Goal: Task Accomplishment & Management: Use online tool/utility

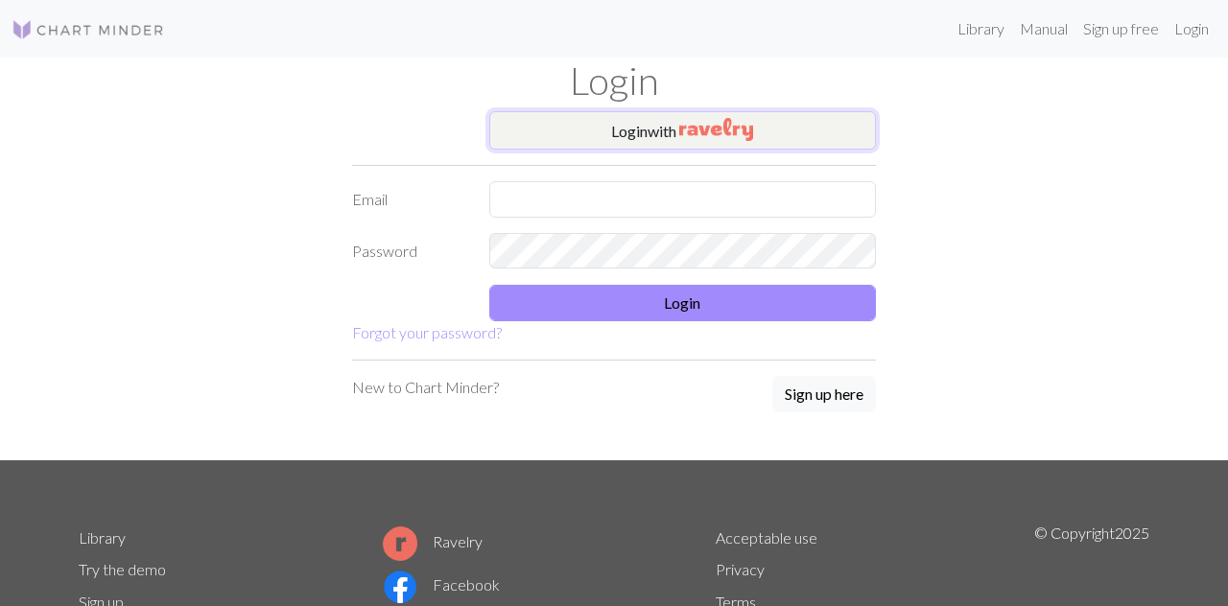
click at [775, 140] on button "Login with" at bounding box center [682, 130] width 387 height 38
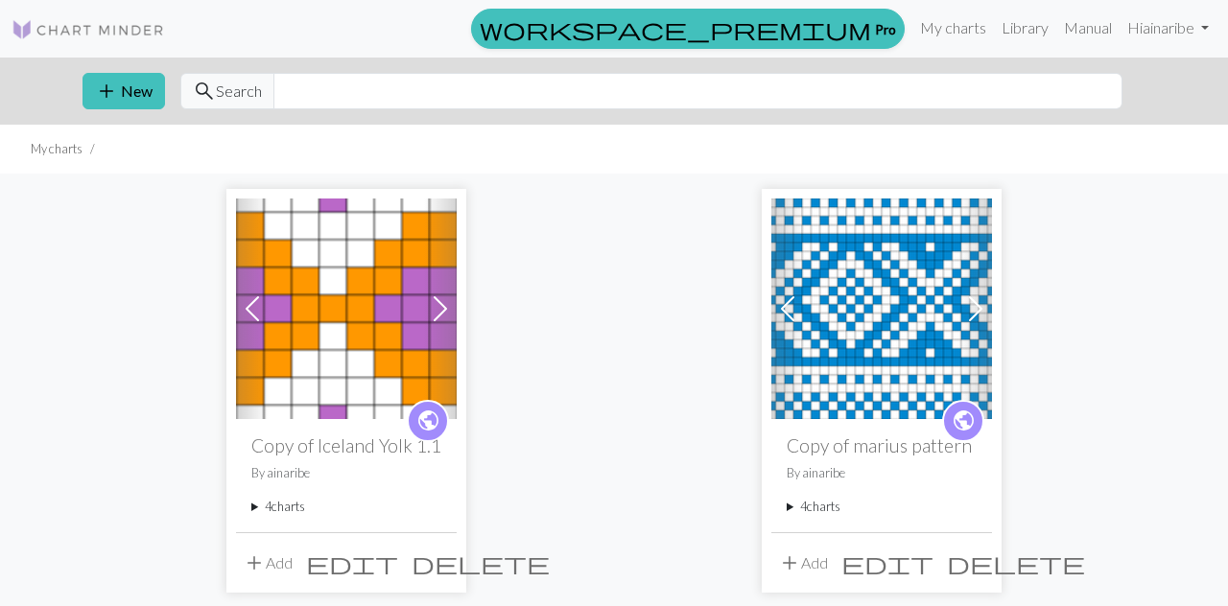
click at [354, 439] on h2 "Copy of Iceland Yolk 1.1" at bounding box center [346, 445] width 190 height 22
click at [407, 292] on img at bounding box center [346, 309] width 221 height 221
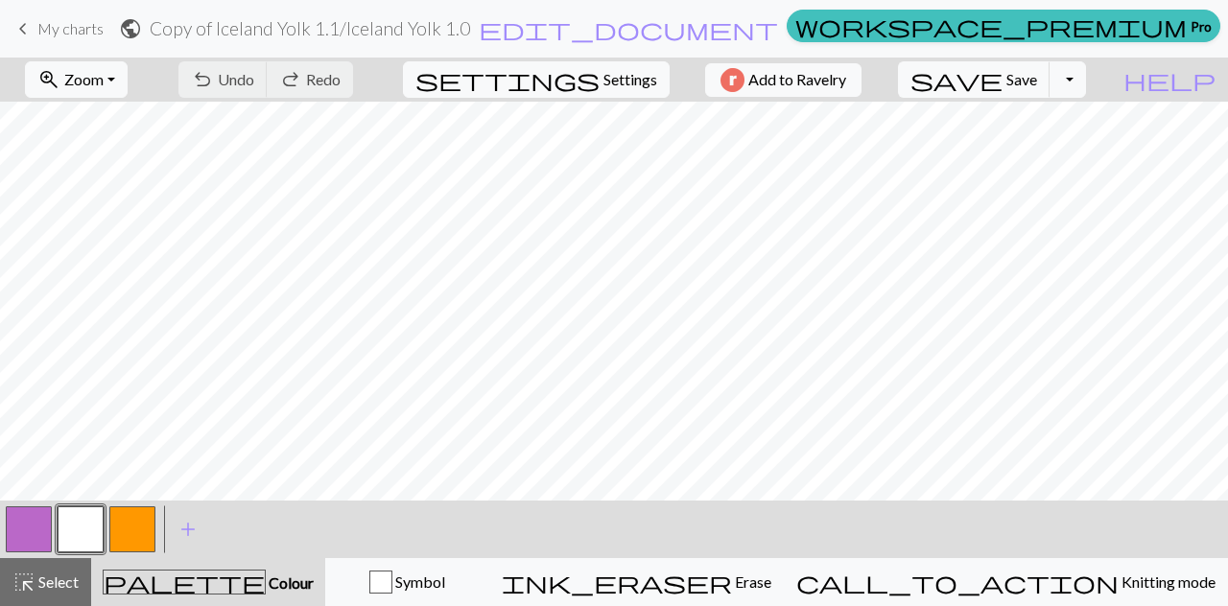
click at [128, 84] on button "zoom_in Zoom Zoom" at bounding box center [76, 79] width 103 height 36
click at [134, 166] on button "Fit width" at bounding box center [103, 151] width 152 height 31
click at [128, 71] on button "zoom_in Zoom Zoom" at bounding box center [76, 79] width 103 height 36
click at [141, 190] on button "Fit height" at bounding box center [103, 182] width 152 height 31
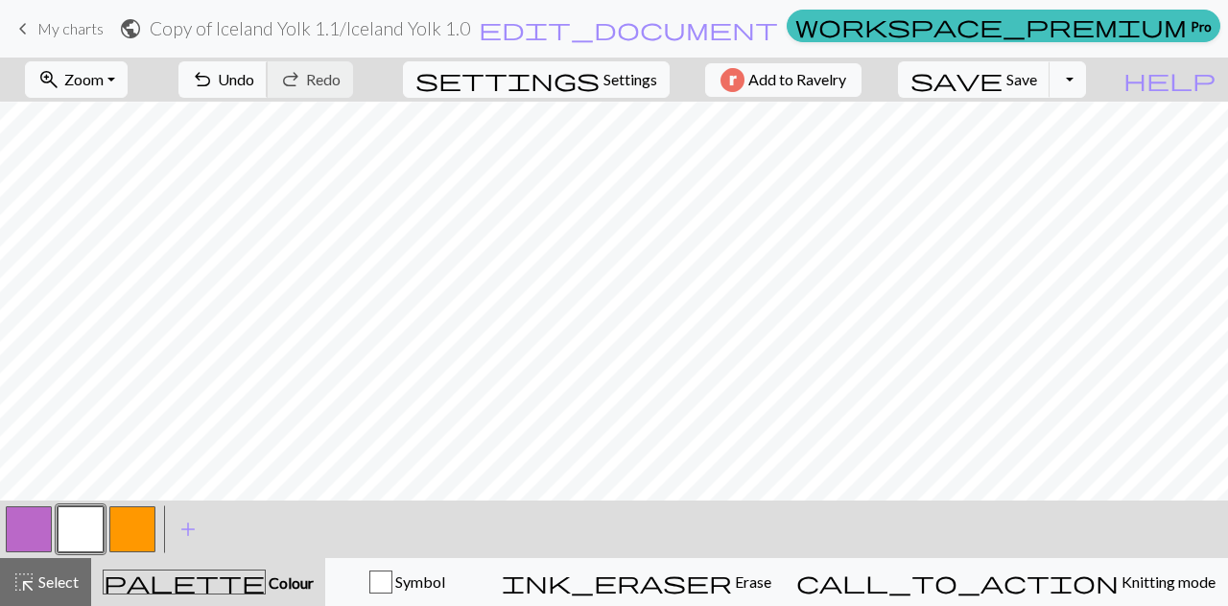
click at [254, 84] on span "Undo" at bounding box center [236, 79] width 36 height 18
click at [320, 84] on div "undo Undo Undo redo Redo Redo" at bounding box center [265, 80] width 203 height 44
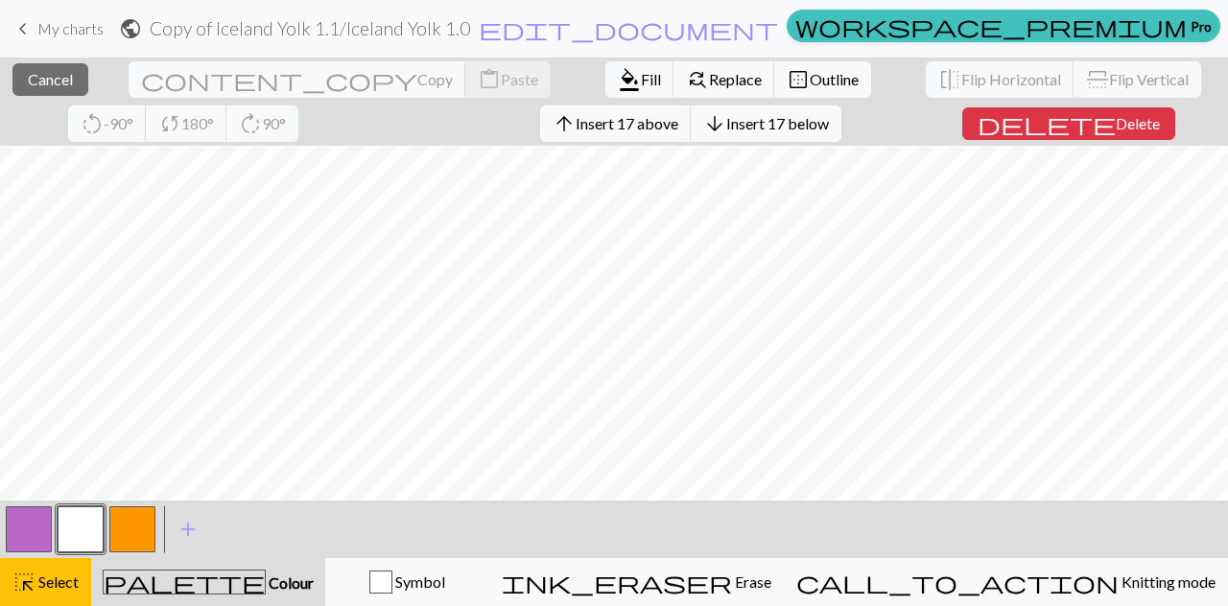
click at [40, 578] on span "Select" at bounding box center [56, 582] width 43 height 18
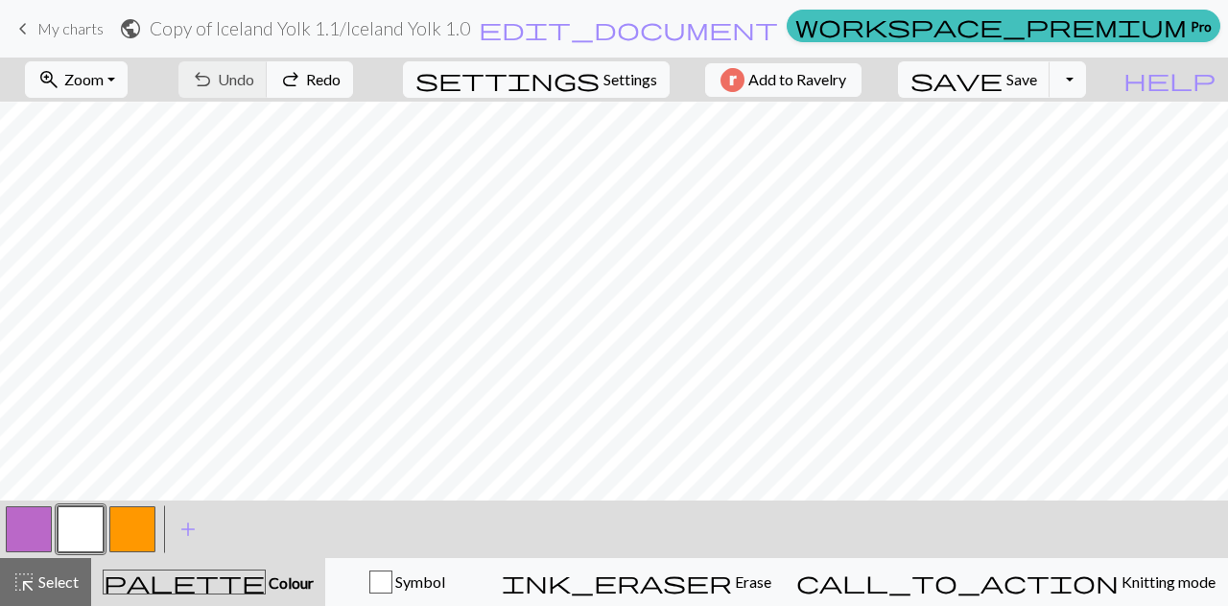
click at [51, 585] on span "Select" at bounding box center [56, 582] width 43 height 18
click at [1118, 587] on span "Knitting mode" at bounding box center [1166, 582] width 97 height 18
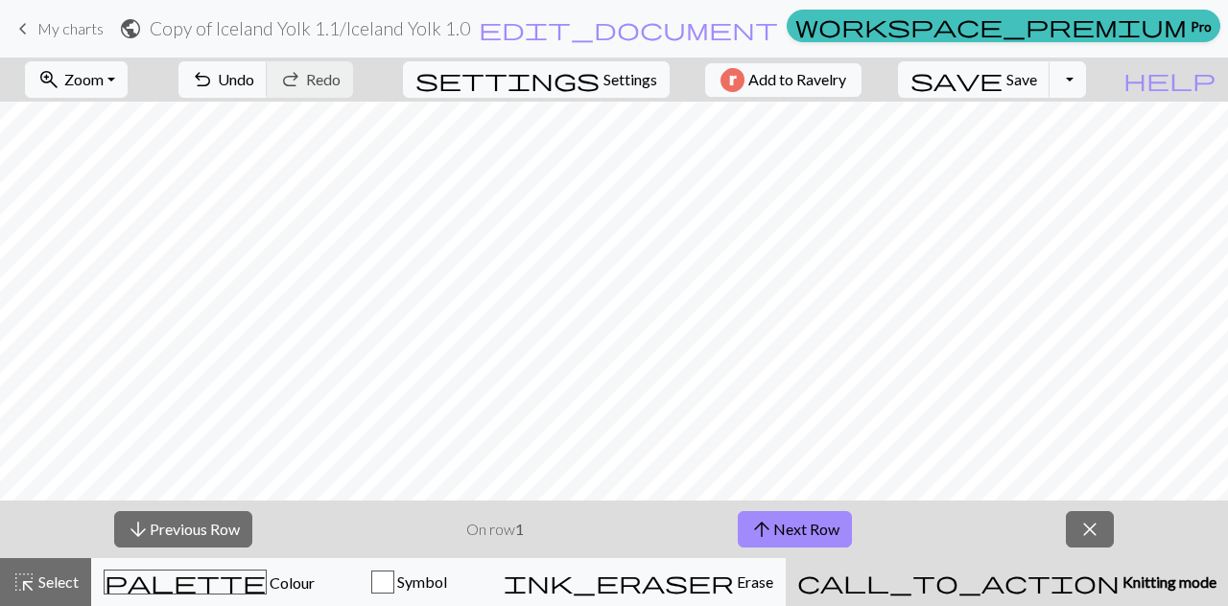
click at [218, 523] on button "arrow_downward Previous Row" at bounding box center [183, 529] width 138 height 36
click at [213, 540] on button "arrow_downward Previous Row" at bounding box center [183, 529] width 138 height 36
click at [216, 532] on button "arrow_downward Previous Row" at bounding box center [183, 529] width 138 height 36
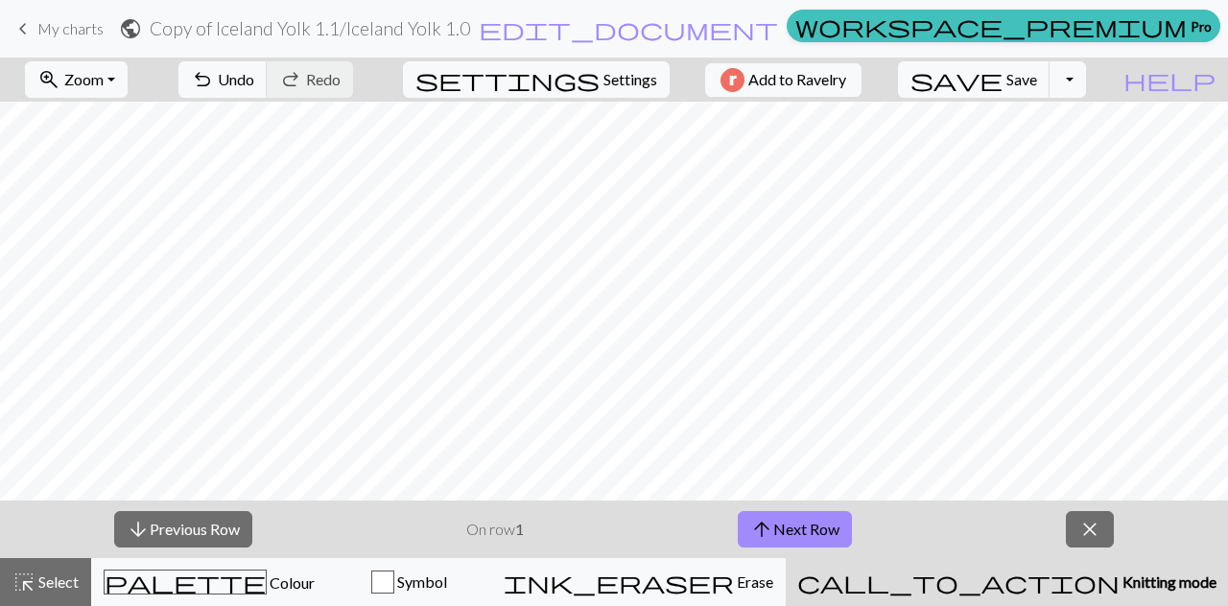
click at [225, 523] on button "arrow_downward Previous Row" at bounding box center [183, 529] width 138 height 36
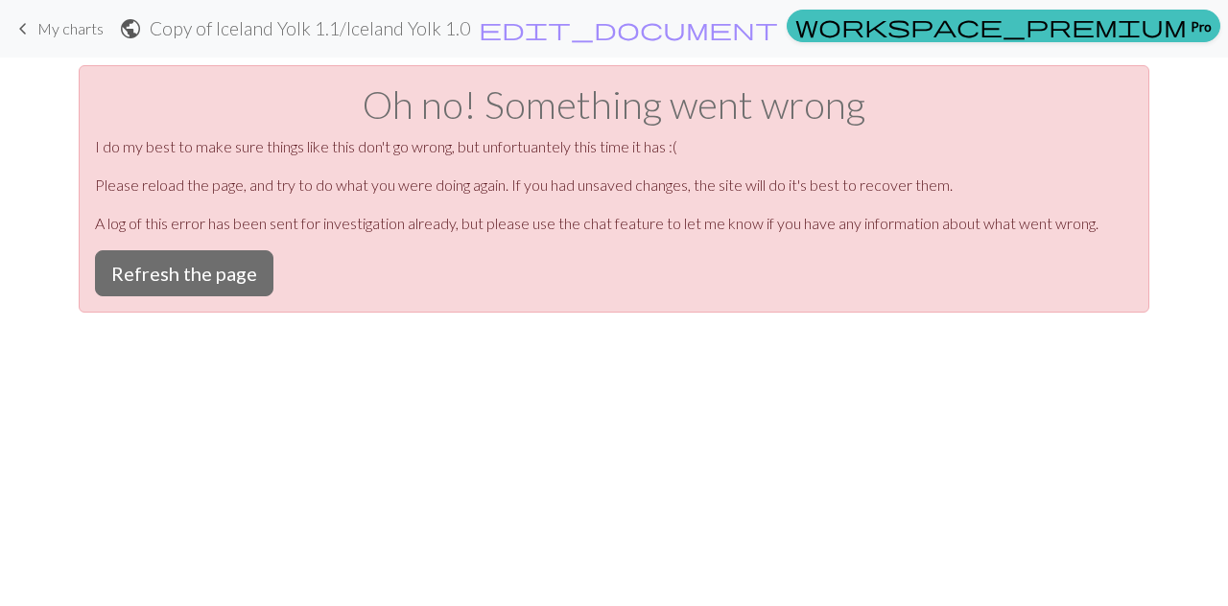
click at [232, 286] on button "Refresh the page" at bounding box center [184, 273] width 178 height 46
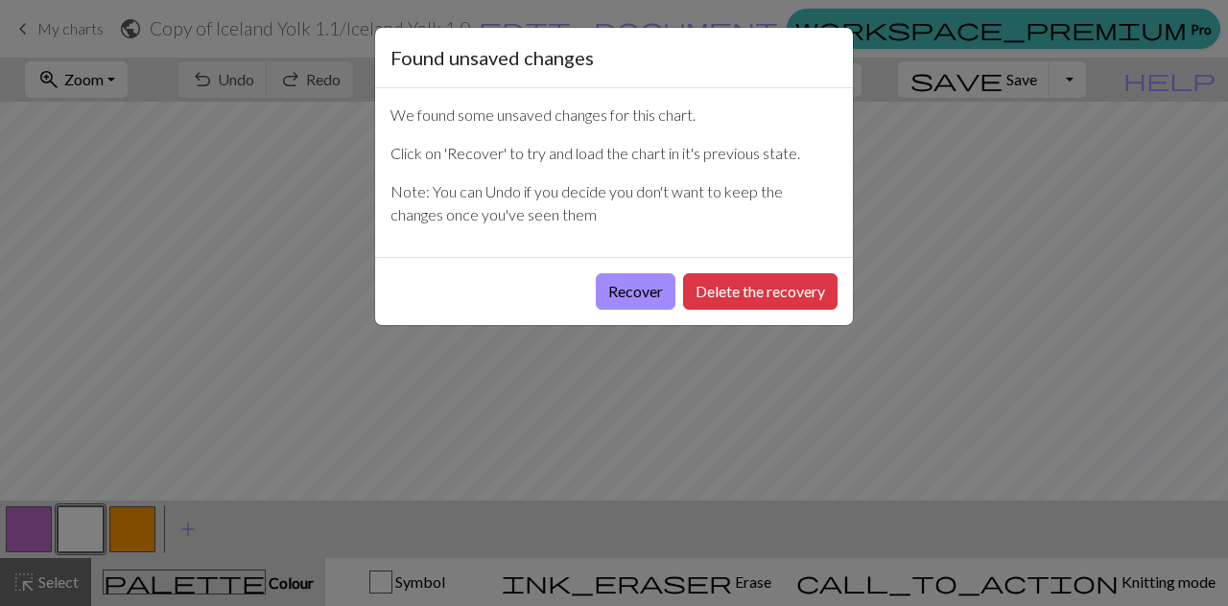
click at [648, 292] on button "Recover" at bounding box center [636, 291] width 80 height 36
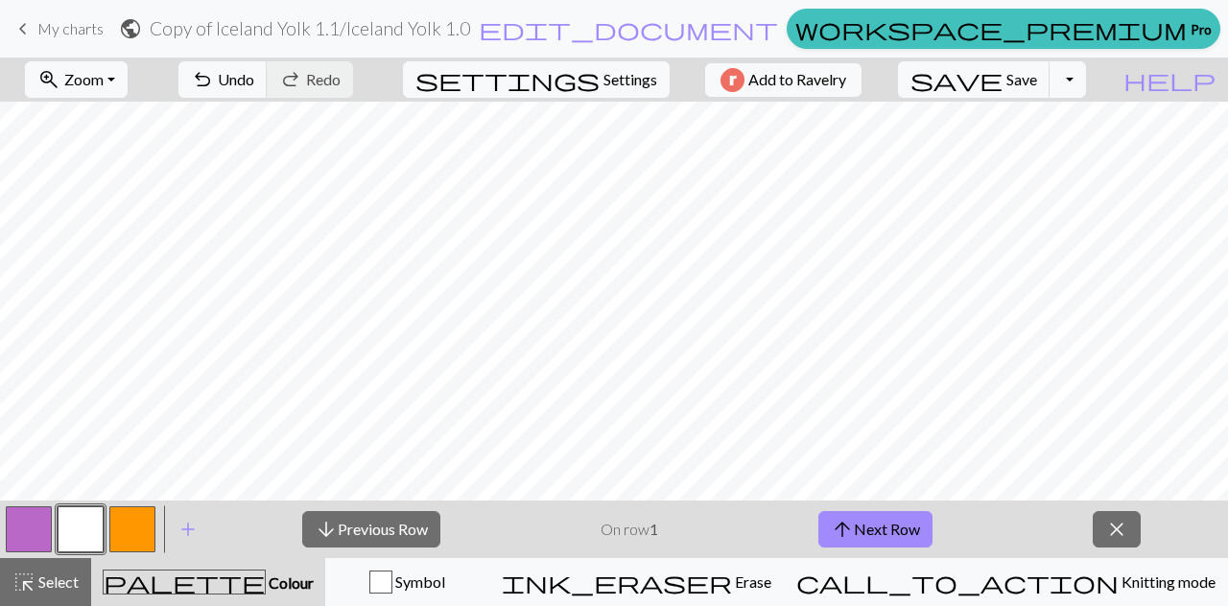
click at [903, 522] on button "arrow_upward Next Row" at bounding box center [875, 529] width 114 height 36
click at [897, 529] on button "arrow_upward Next Row" at bounding box center [875, 529] width 114 height 36
click at [1122, 543] on button "close" at bounding box center [1116, 529] width 48 height 36
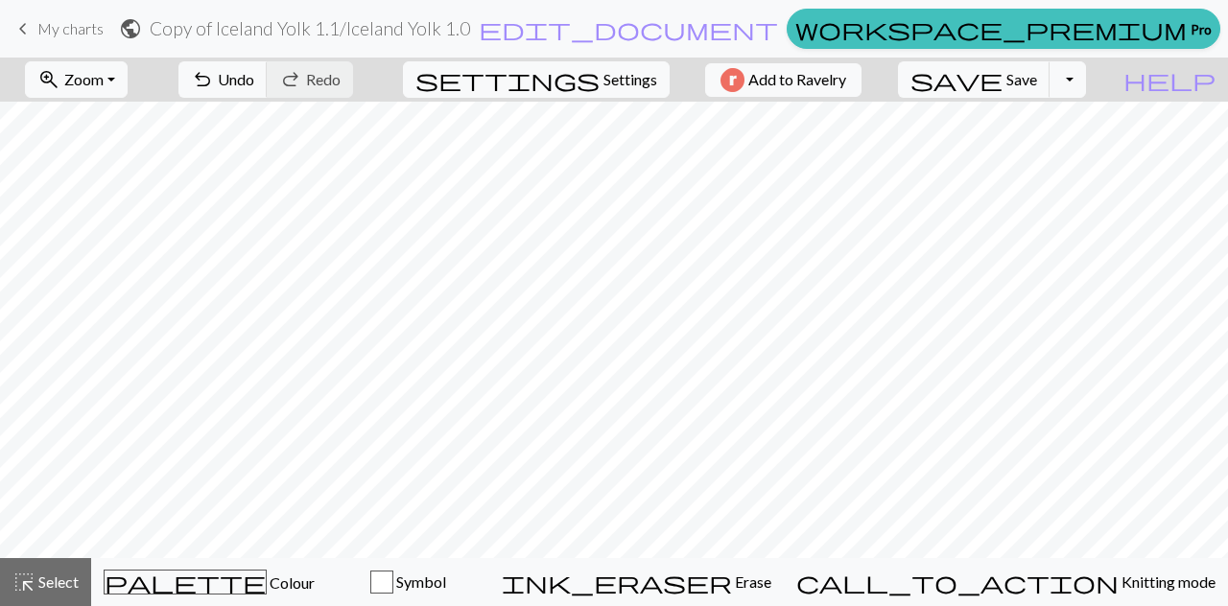
click at [1068, 598] on button "call_to_action Knitting mode Knitting mode" at bounding box center [1006, 582] width 444 height 48
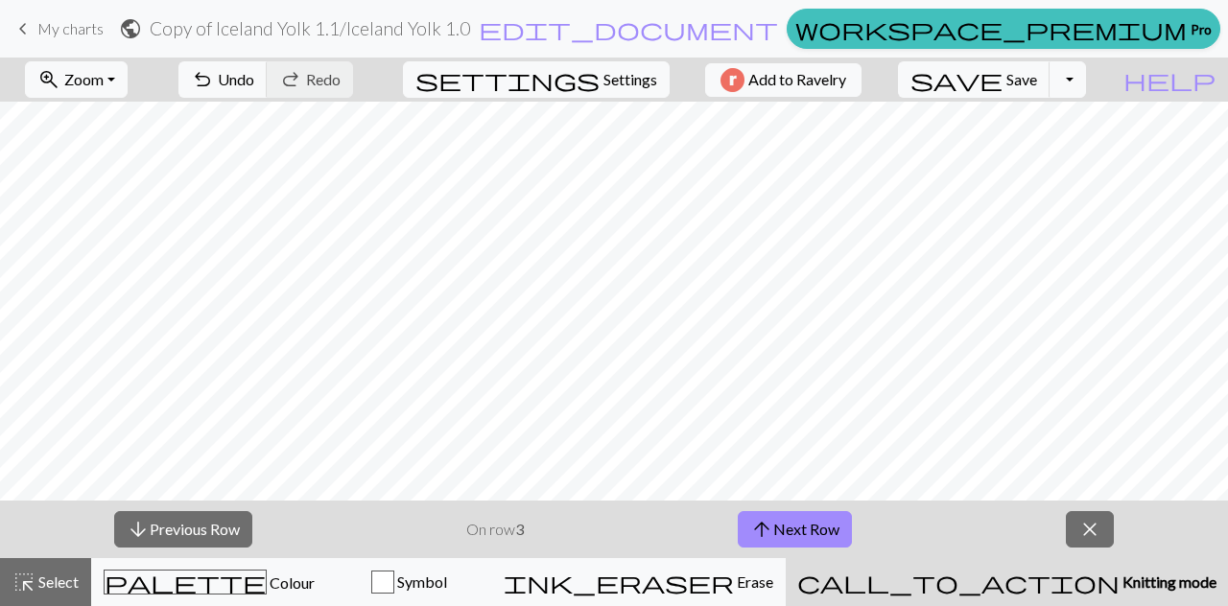
click at [786, 529] on button "arrow_upward Next Row" at bounding box center [795, 529] width 114 height 36
click at [809, 529] on button "arrow_upward Next Row" at bounding box center [795, 529] width 114 height 36
click at [810, 542] on button "arrow_upward Next Row" at bounding box center [795, 529] width 114 height 36
click at [813, 531] on button "arrow_upward Next Row" at bounding box center [795, 529] width 114 height 36
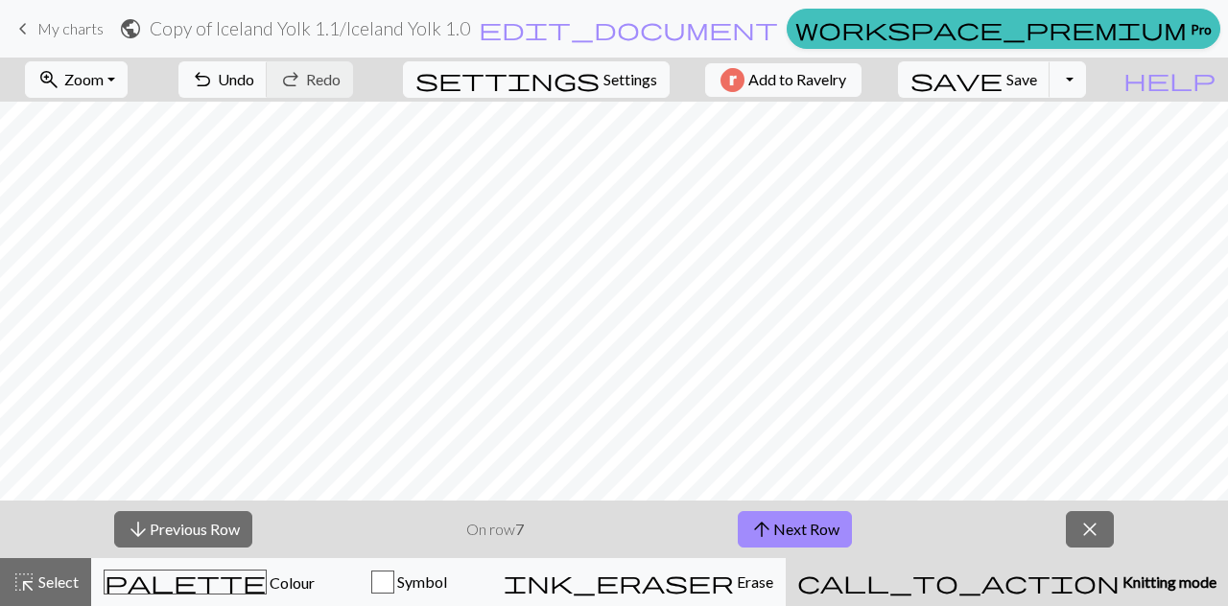
click at [813, 531] on button "arrow_upward Next Row" at bounding box center [795, 529] width 114 height 36
click at [817, 547] on button "arrow_upward Next Row" at bounding box center [795, 529] width 114 height 36
click at [209, 545] on button "arrow_downward Previous Row" at bounding box center [182, 529] width 138 height 36
click at [219, 524] on button "arrow_downward Previous Row" at bounding box center [182, 529] width 138 height 36
click at [223, 514] on button "arrow_downward Previous Row" at bounding box center [183, 529] width 138 height 36
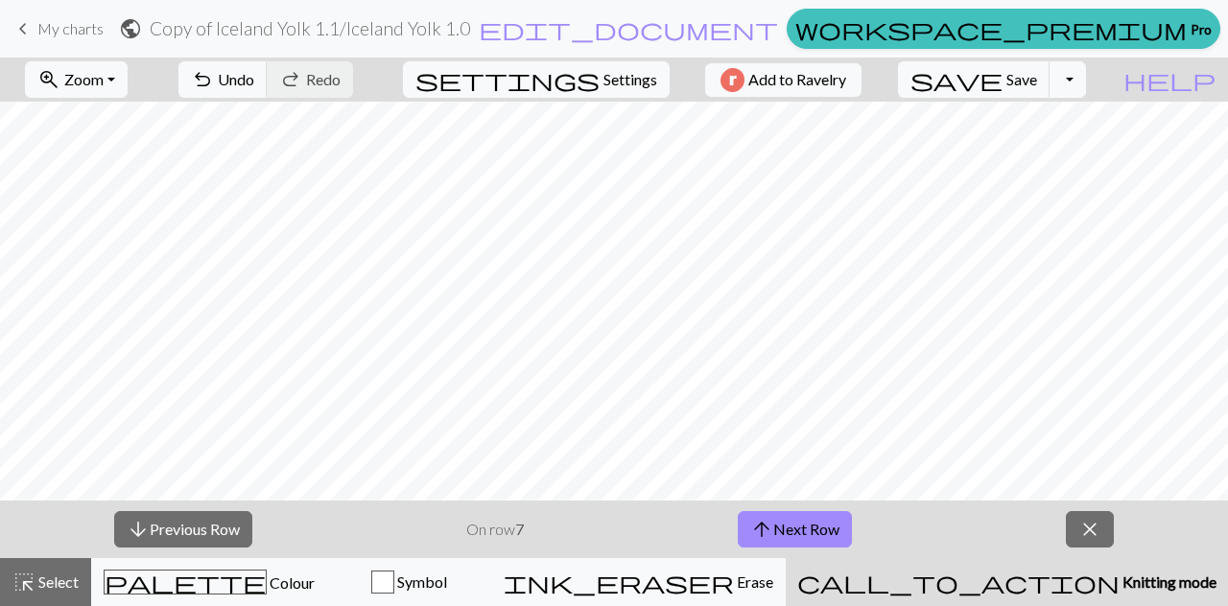
click at [228, 522] on button "arrow_downward Previous Row" at bounding box center [183, 529] width 138 height 36
click at [233, 516] on button "arrow_downward Previous Row" at bounding box center [183, 529] width 138 height 36
click at [233, 515] on button "arrow_downward Previous Row" at bounding box center [183, 529] width 138 height 36
click at [239, 525] on button "arrow_downward Previous Row" at bounding box center [183, 529] width 138 height 36
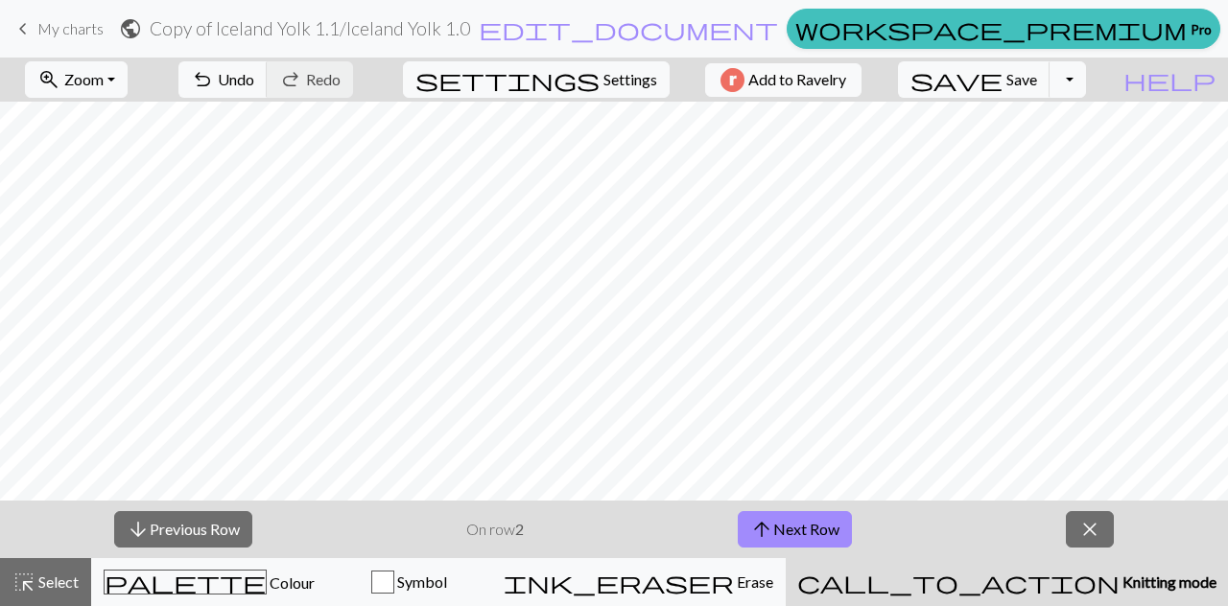
click at [240, 524] on button "arrow_downward Previous Row" at bounding box center [183, 529] width 138 height 36
click at [246, 516] on button "arrow_downward Previous Row" at bounding box center [183, 529] width 138 height 36
click at [251, 522] on button "arrow_downward Previous Row" at bounding box center [183, 529] width 138 height 36
click at [1080, 533] on span "close" at bounding box center [1089, 529] width 23 height 27
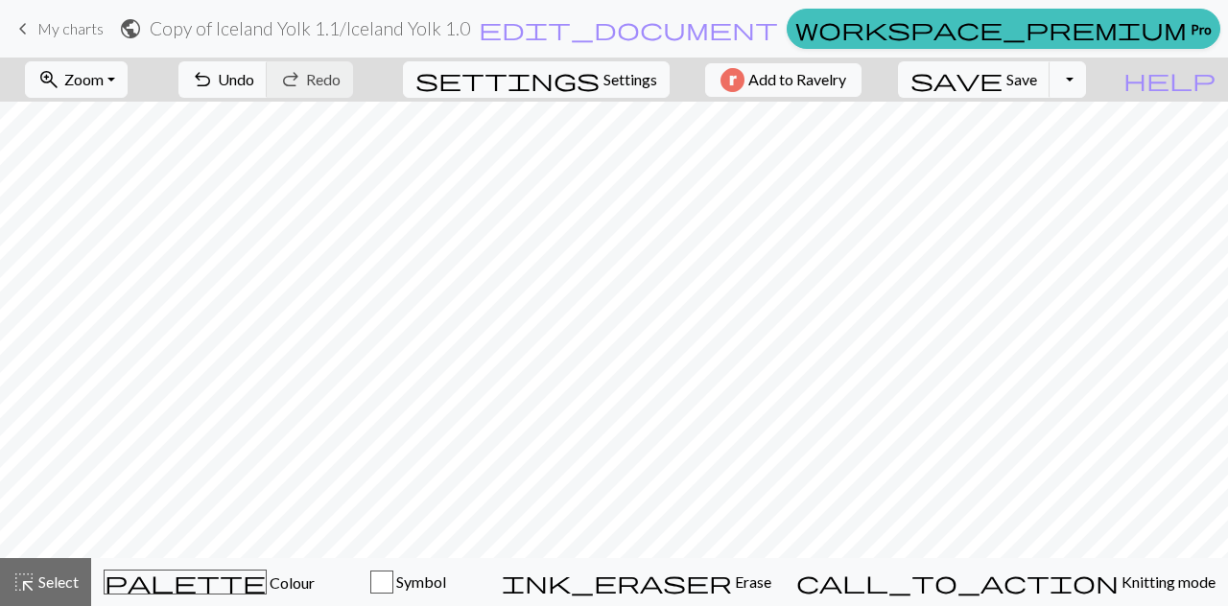
click at [1118, 583] on span "Knitting mode" at bounding box center [1166, 582] width 97 height 18
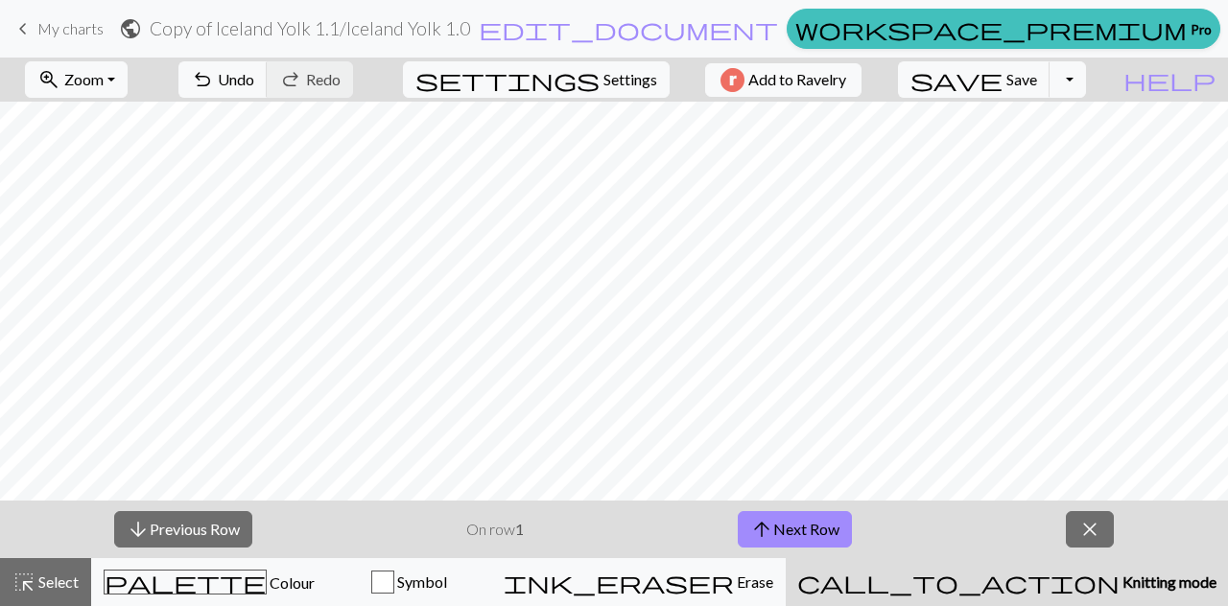
click at [811, 528] on button "arrow_upward Next Row" at bounding box center [795, 529] width 114 height 36
click at [829, 533] on button "arrow_upward Next Row" at bounding box center [795, 529] width 114 height 36
click at [828, 534] on button "arrow_upward Next Row" at bounding box center [795, 529] width 114 height 36
click at [827, 534] on button "arrow_upward Next Row" at bounding box center [795, 529] width 114 height 36
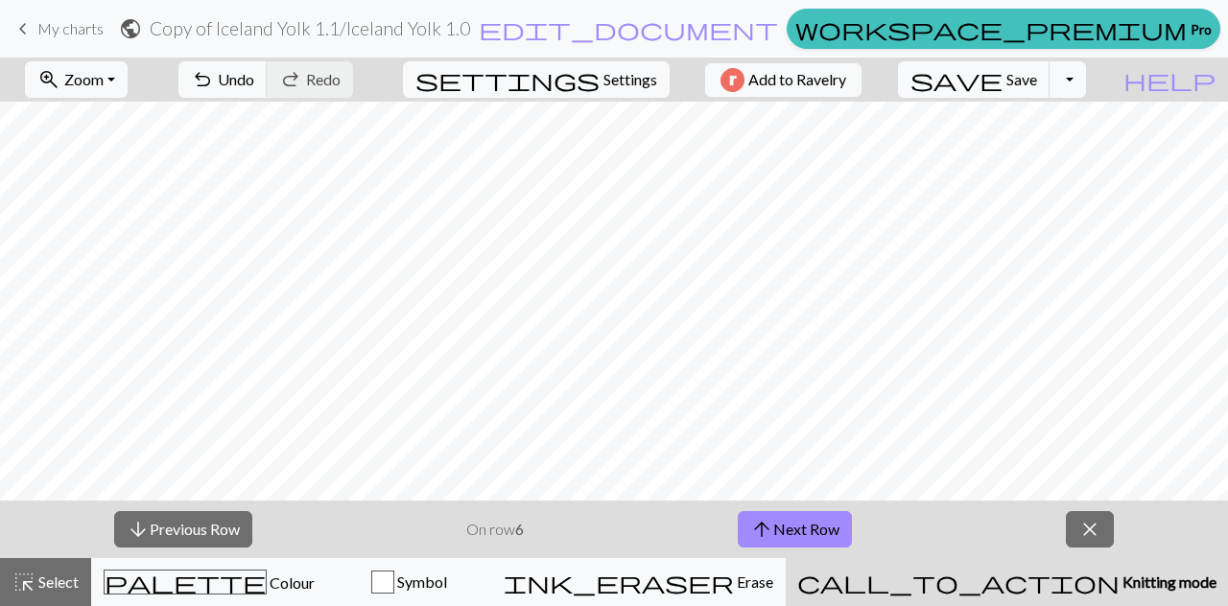
click at [1109, 530] on button "close" at bounding box center [1090, 529] width 48 height 36
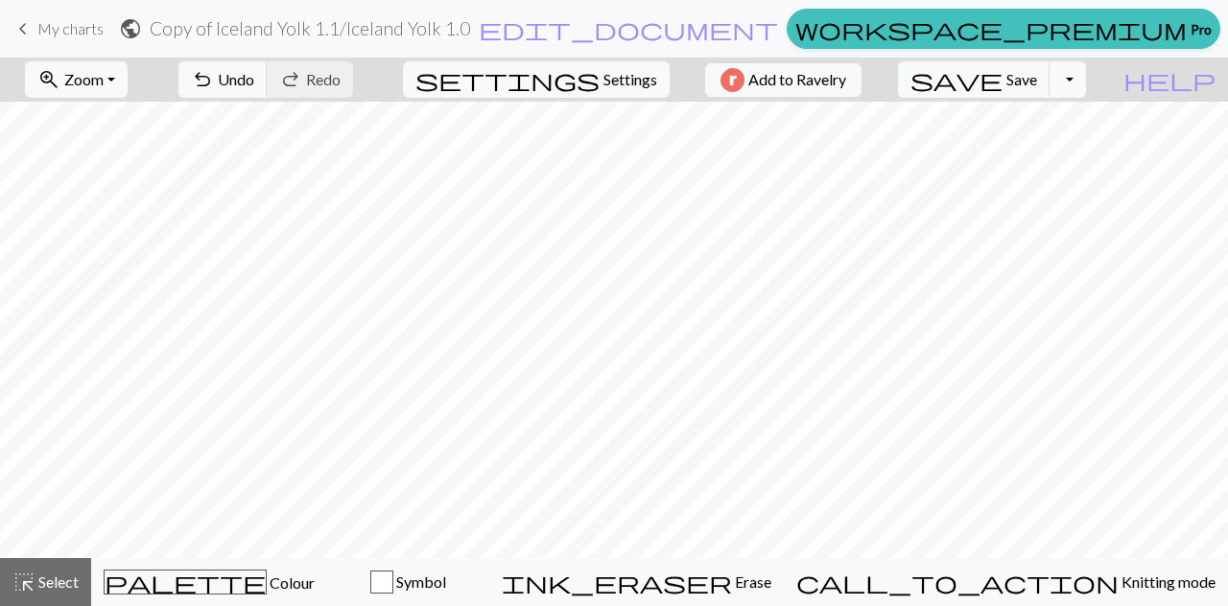
click at [820, 85] on span "Add to Ravelry" at bounding box center [797, 80] width 98 height 24
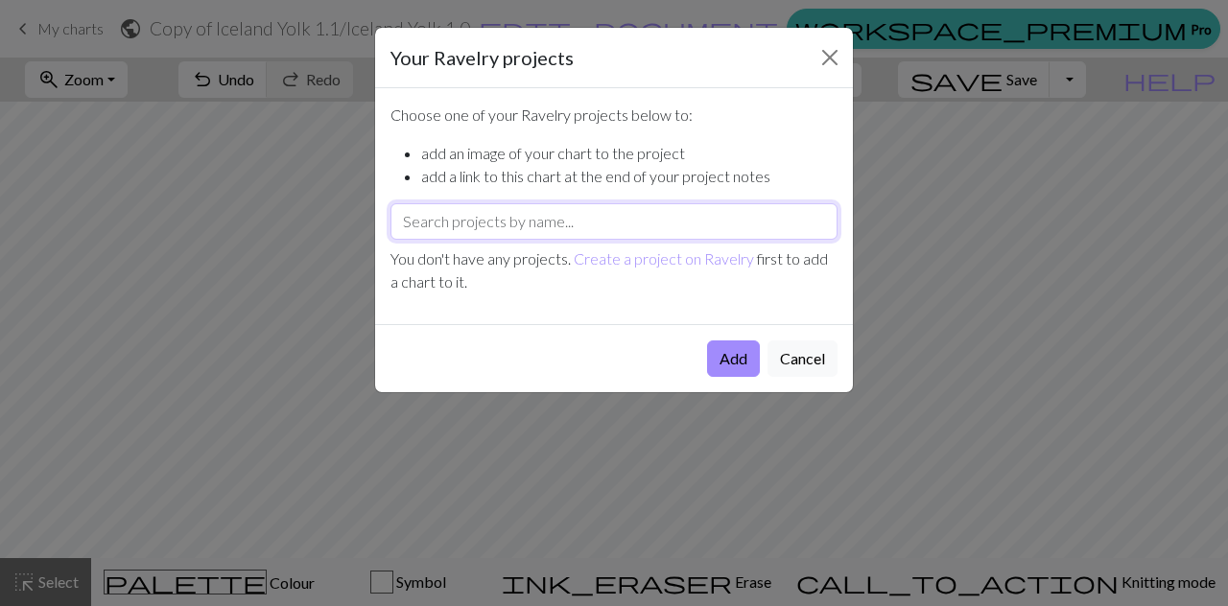
click at [655, 217] on input "text" at bounding box center [613, 221] width 447 height 36
type input "a"
type input "Aina"
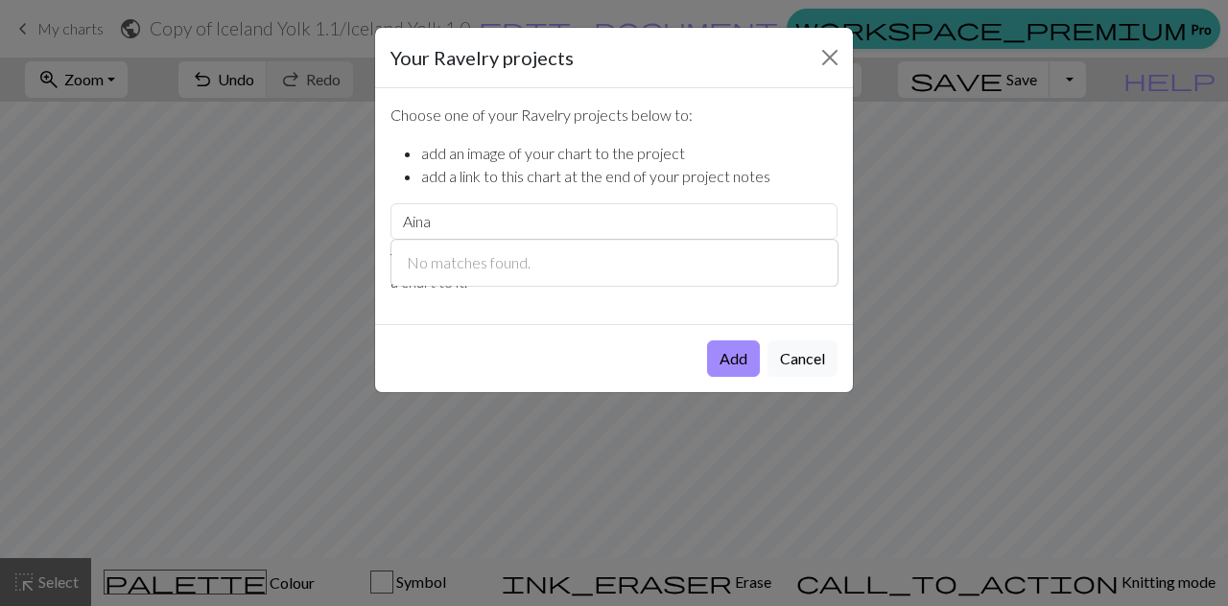
click at [727, 364] on button "Add" at bounding box center [733, 358] width 53 height 36
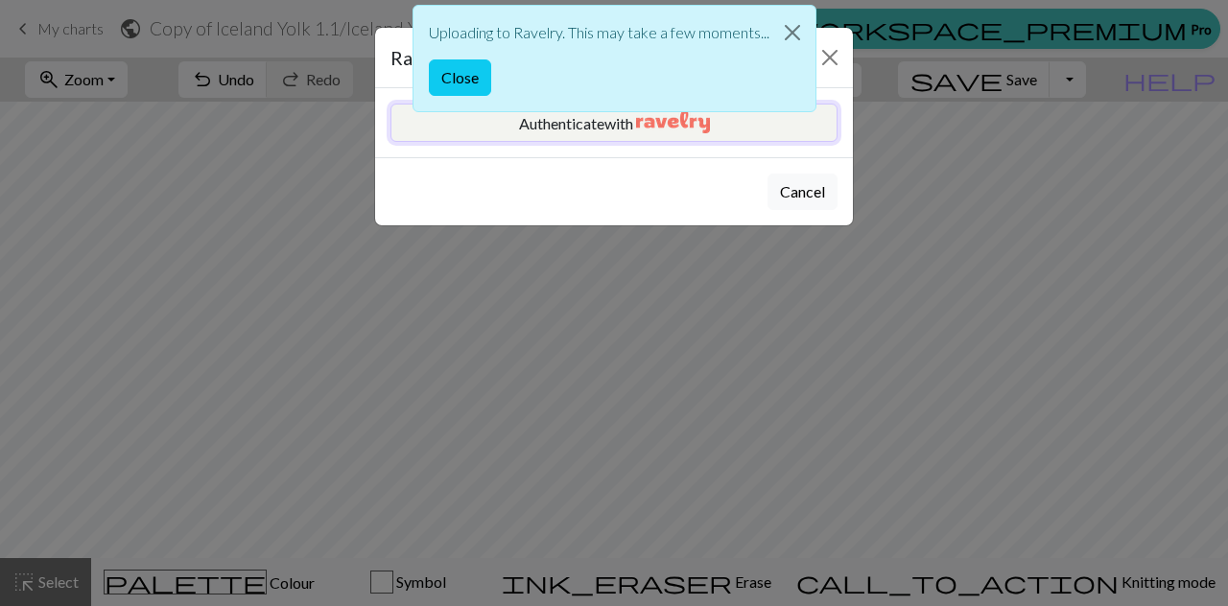
click at [763, 136] on button "Authenticate with" at bounding box center [613, 123] width 447 height 38
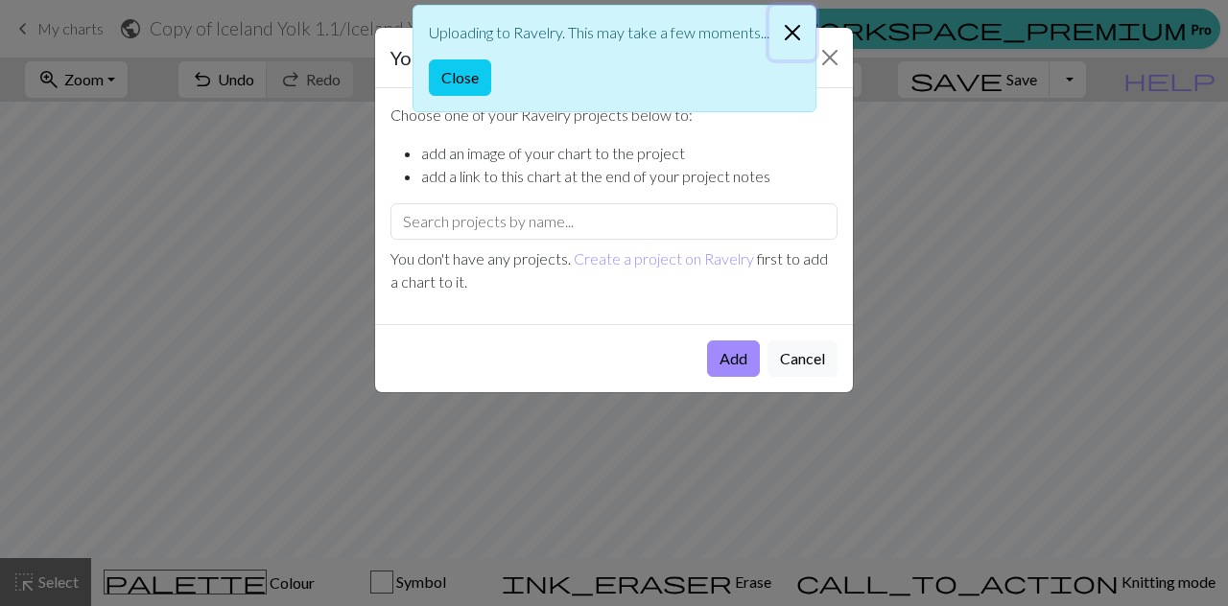
click at [785, 37] on button "Close" at bounding box center [792, 33] width 46 height 54
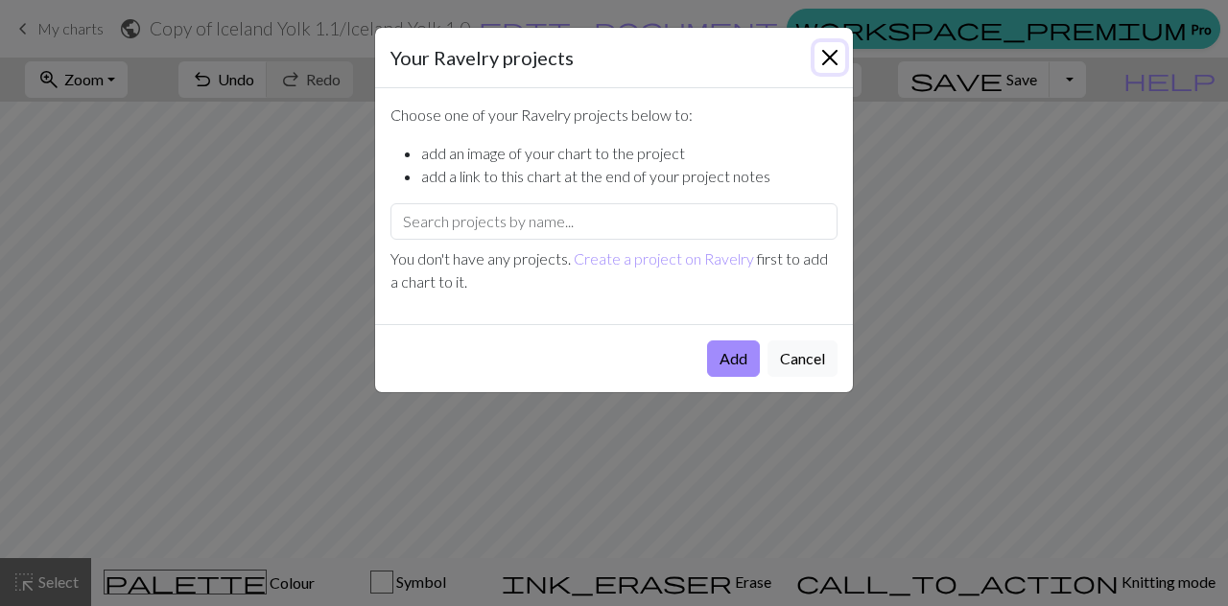
click at [831, 54] on button "Close" at bounding box center [829, 57] width 31 height 31
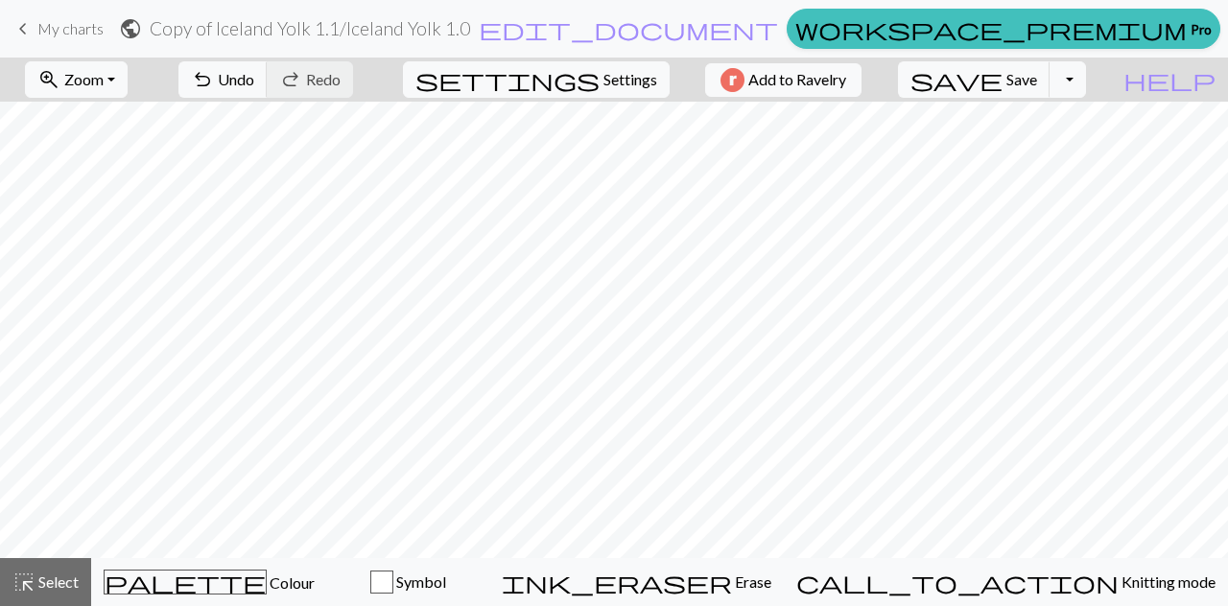
click at [128, 96] on button "zoom_in Zoom Zoom" at bounding box center [76, 79] width 103 height 36
